Goal: Check status: Check status

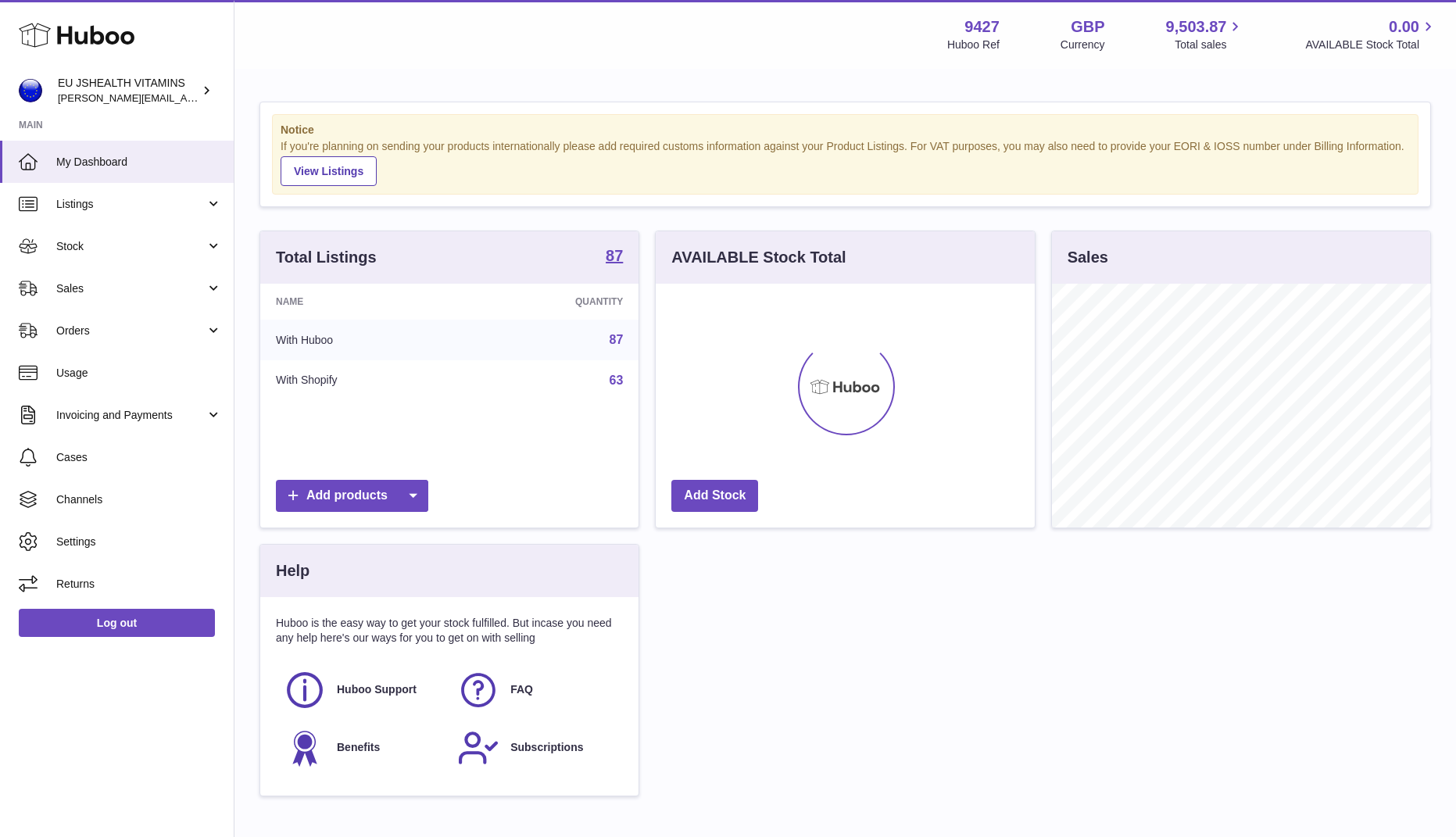
scroll to position [244, 380]
click at [79, 294] on span "Sales" at bounding box center [131, 289] width 149 height 15
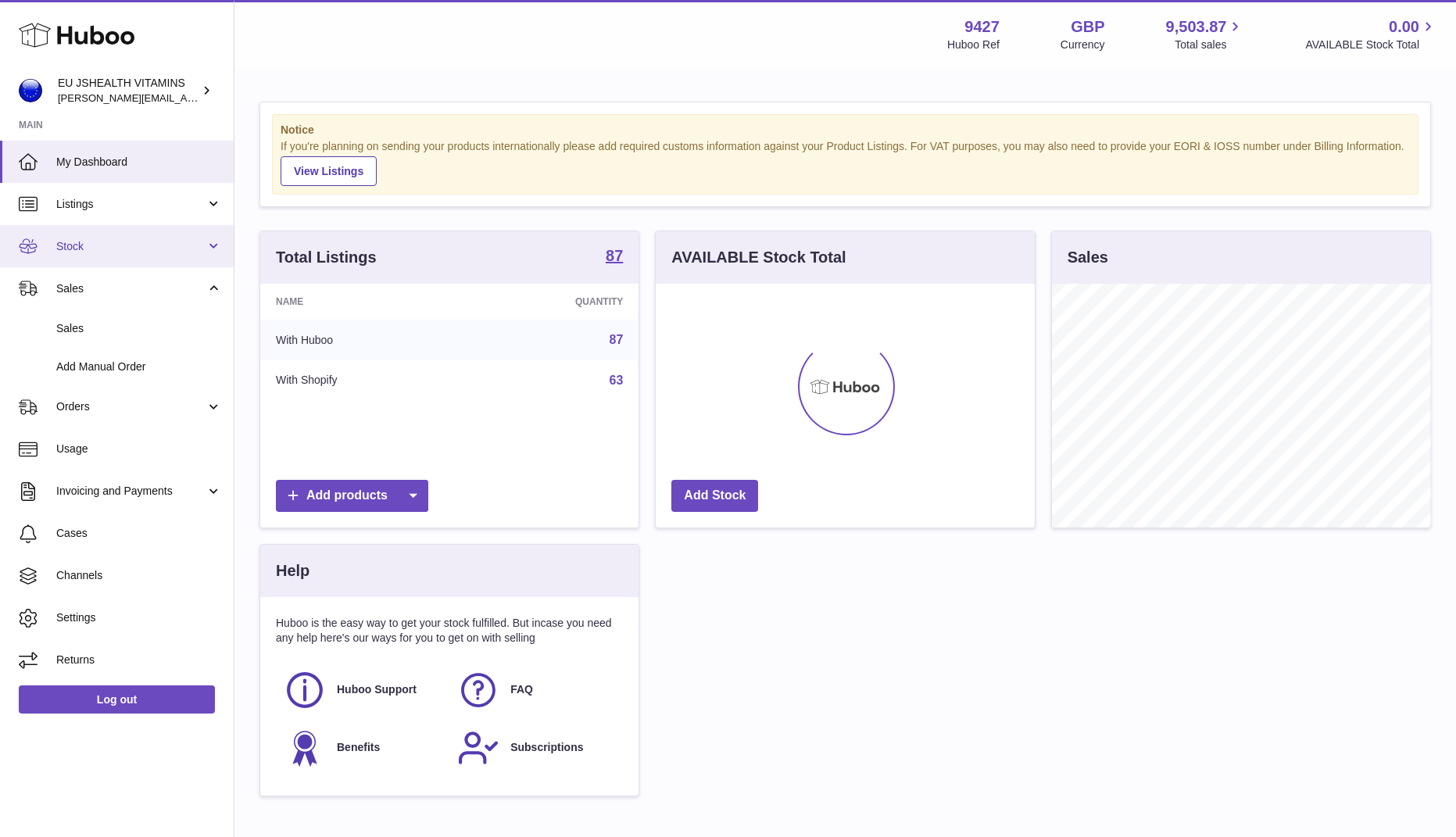
click at [95, 254] on link "Stock" at bounding box center [117, 245] width 234 height 42
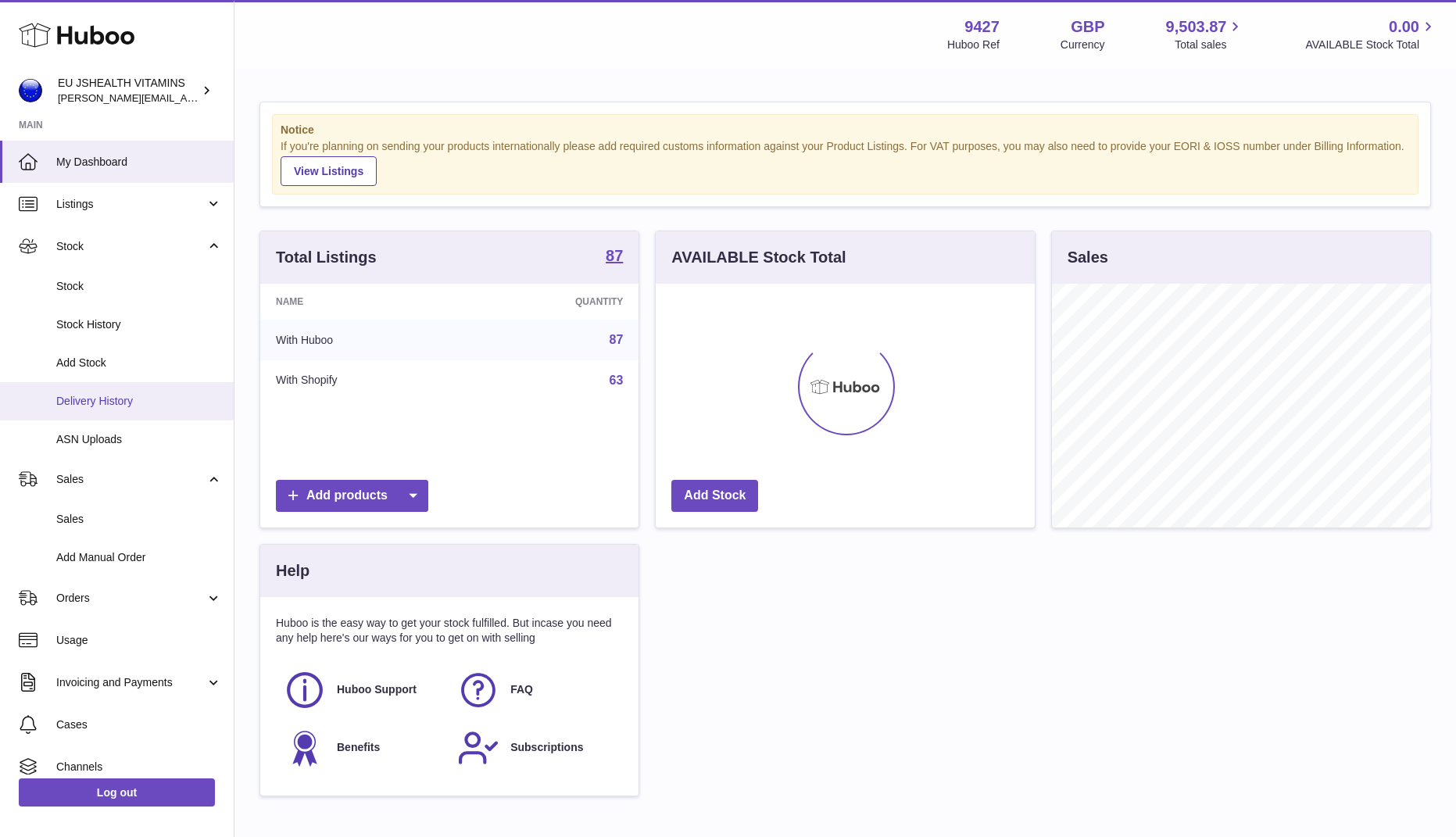
click at [106, 412] on link "Delivery History" at bounding box center [117, 401] width 234 height 39
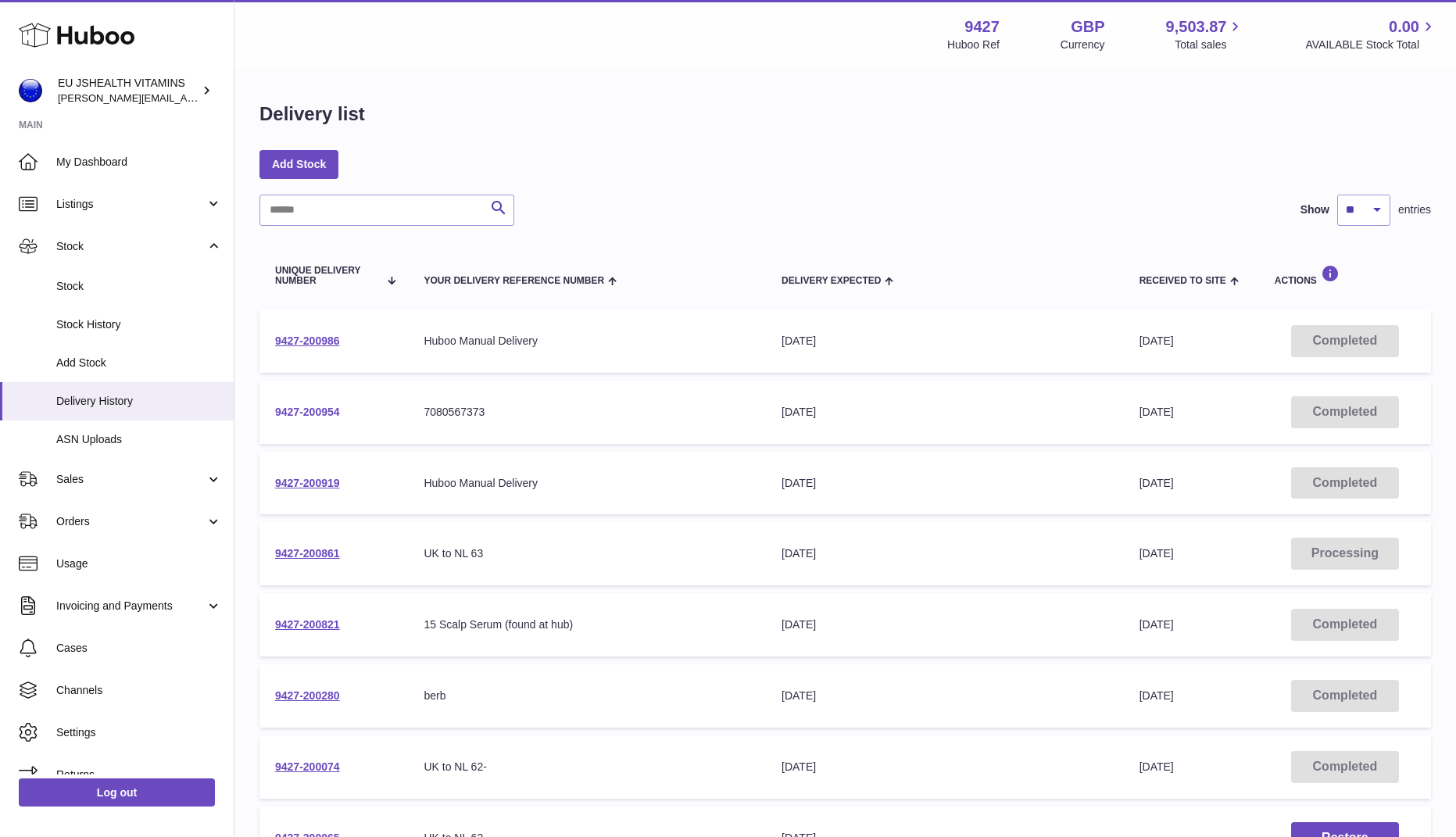
click at [300, 409] on link "9427-200954" at bounding box center [308, 412] width 65 height 13
click at [103, 292] on span "Stock" at bounding box center [139, 286] width 165 height 15
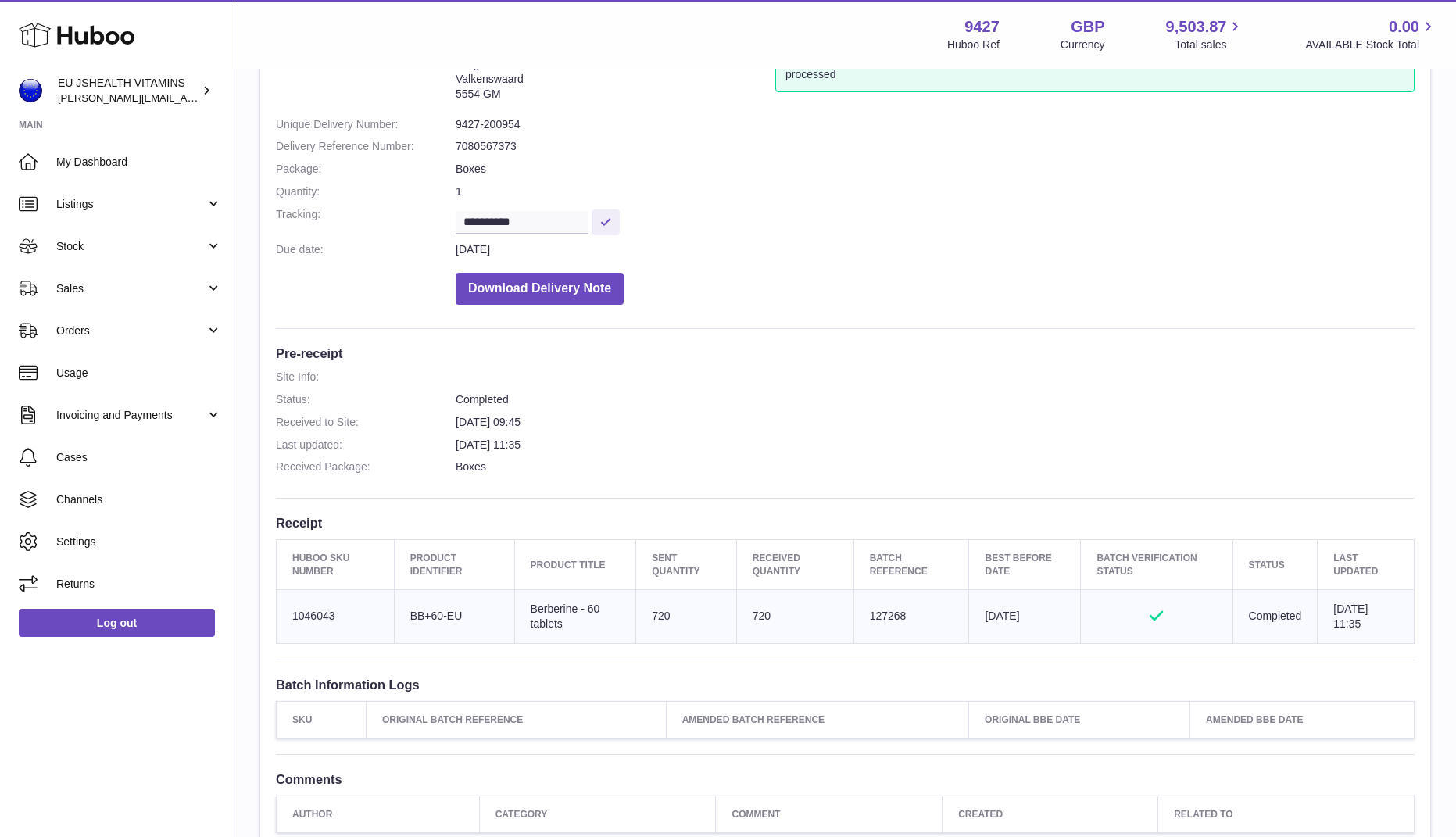
scroll to position [132, 0]
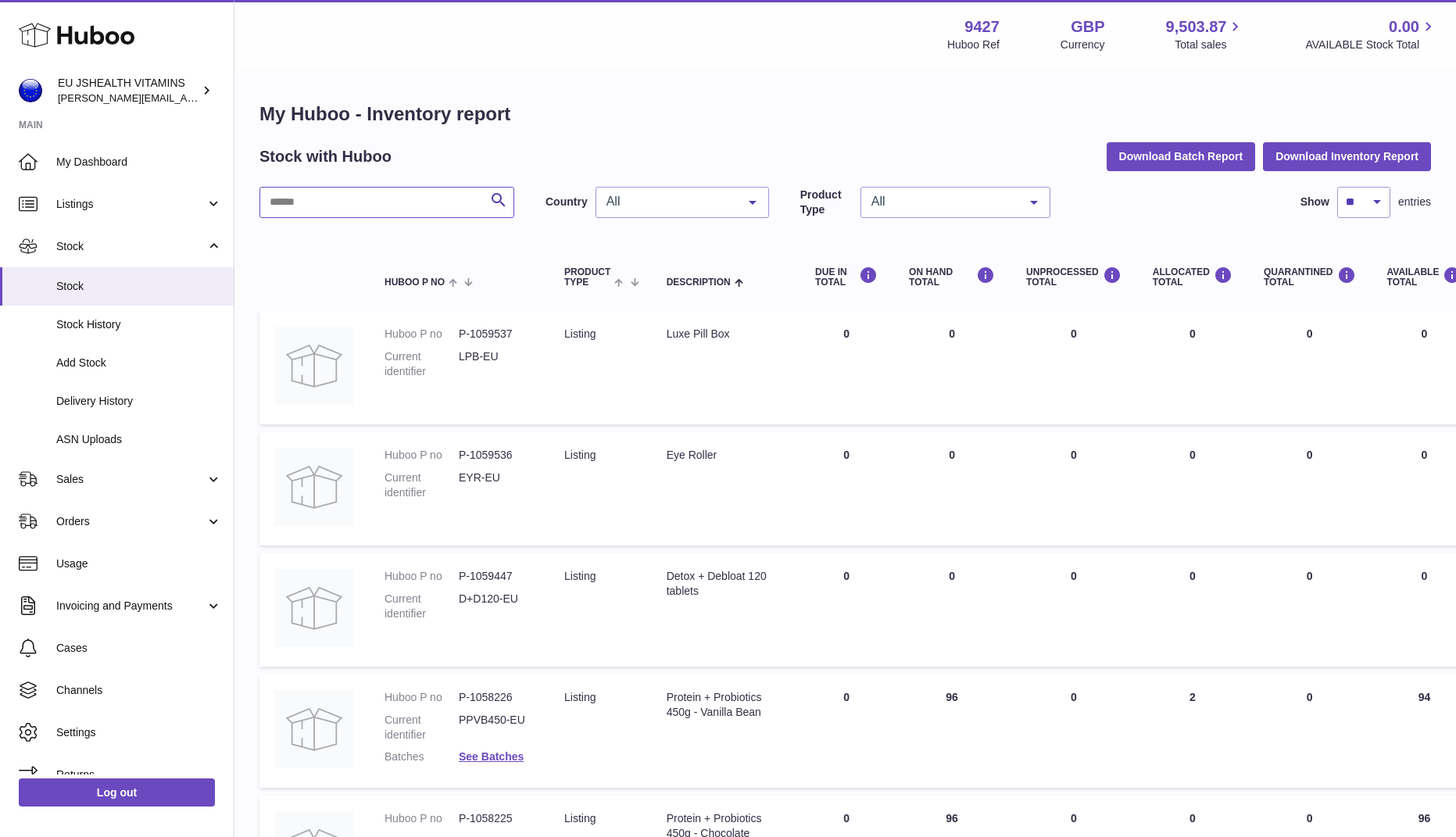
click at [360, 210] on input "text" at bounding box center [387, 202] width 255 height 31
type input "*********"
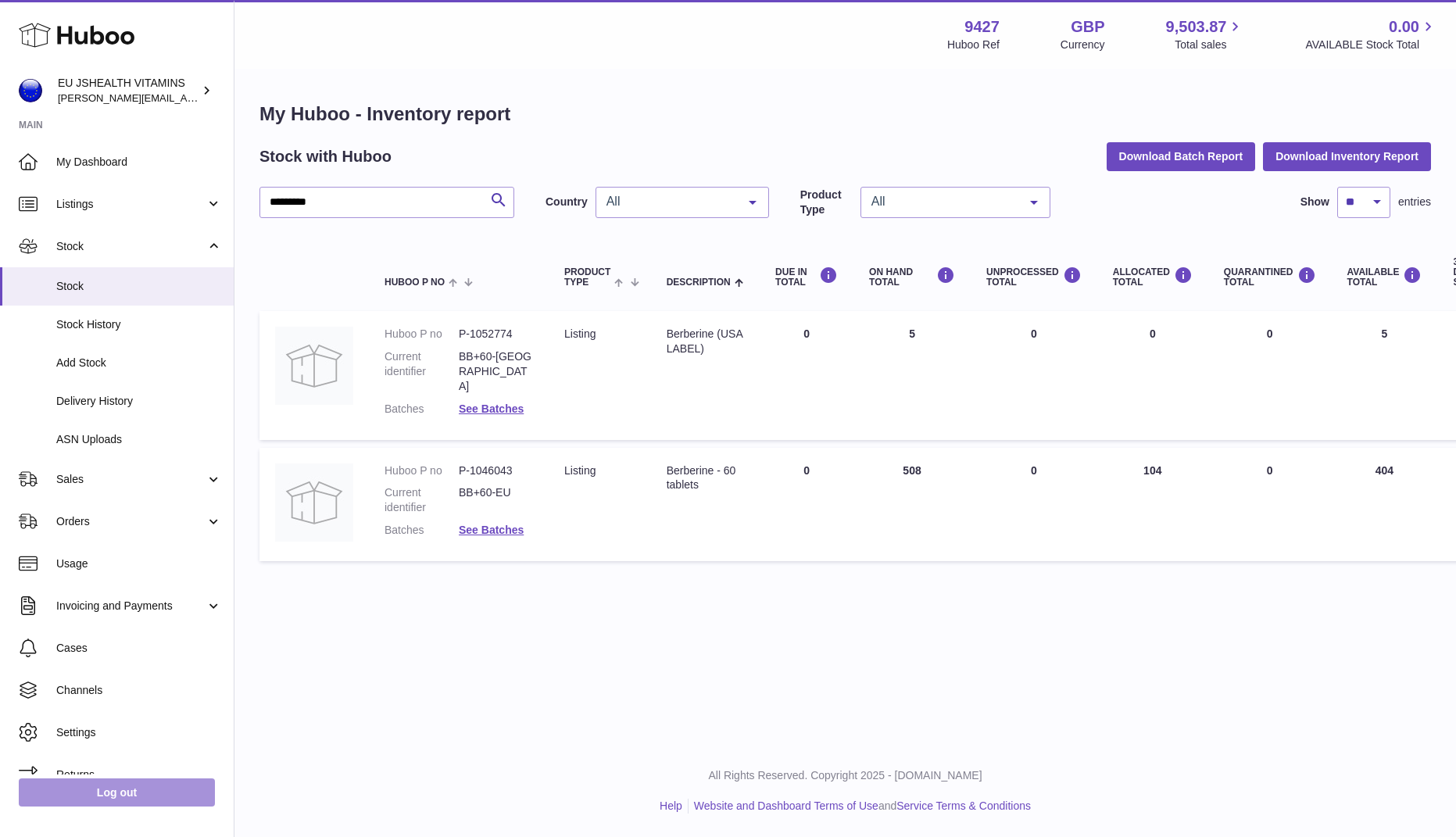
click at [156, 803] on link "Log out" at bounding box center [117, 792] width 196 height 28
